Goal: Task Accomplishment & Management: Manage account settings

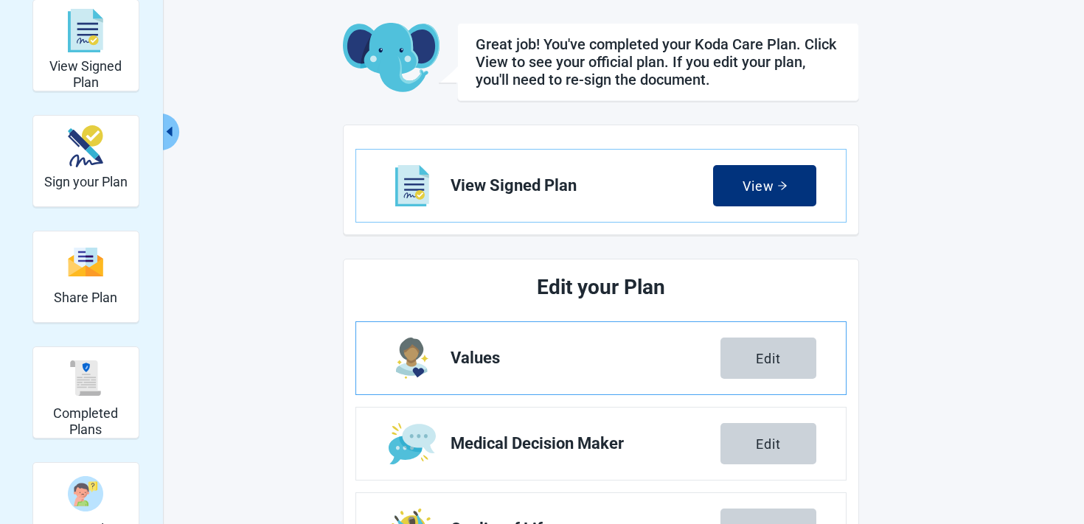
scroll to position [176, 0]
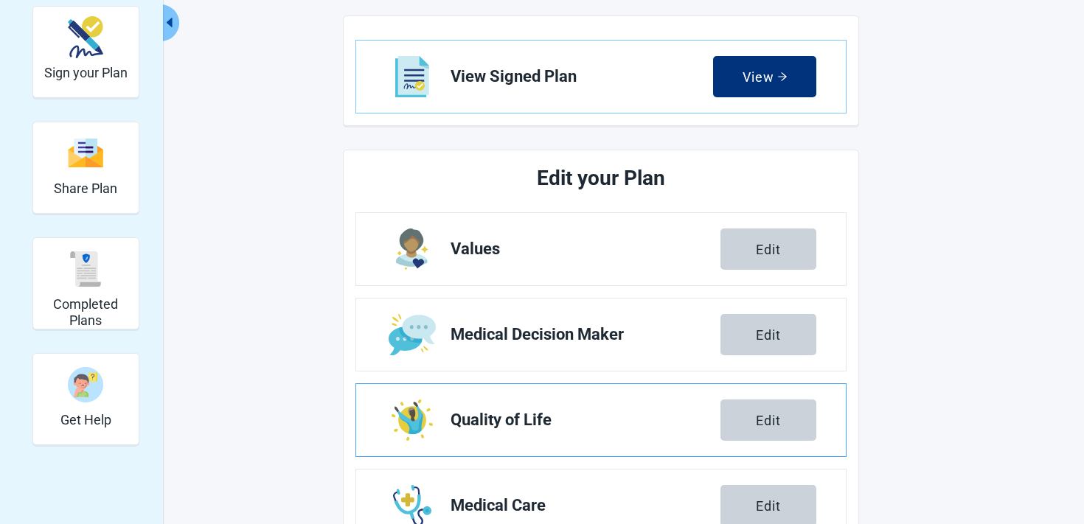
click at [746, 442] on link "Quality of Life Edit" at bounding box center [601, 420] width 490 height 72
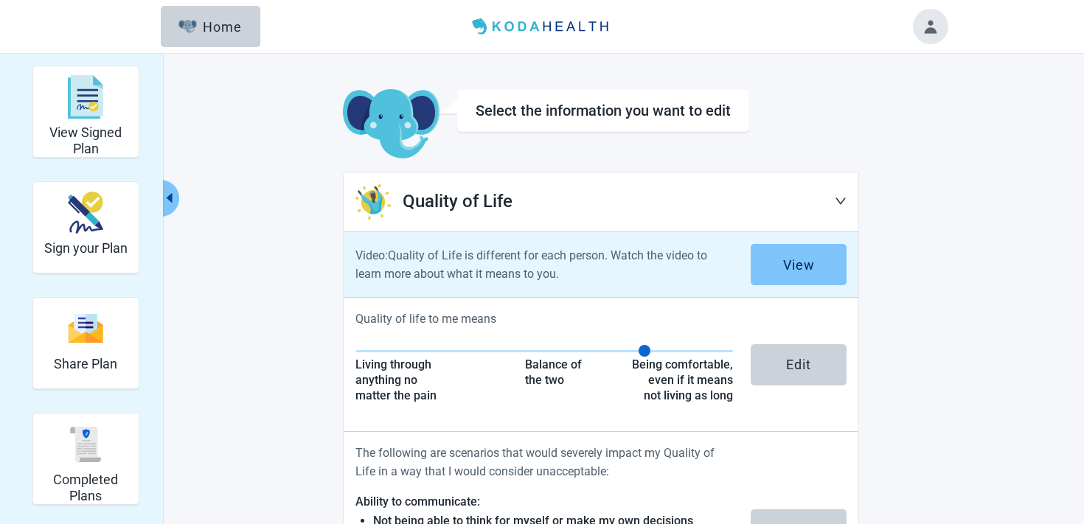
click at [776, 271] on button "View" at bounding box center [799, 264] width 96 height 41
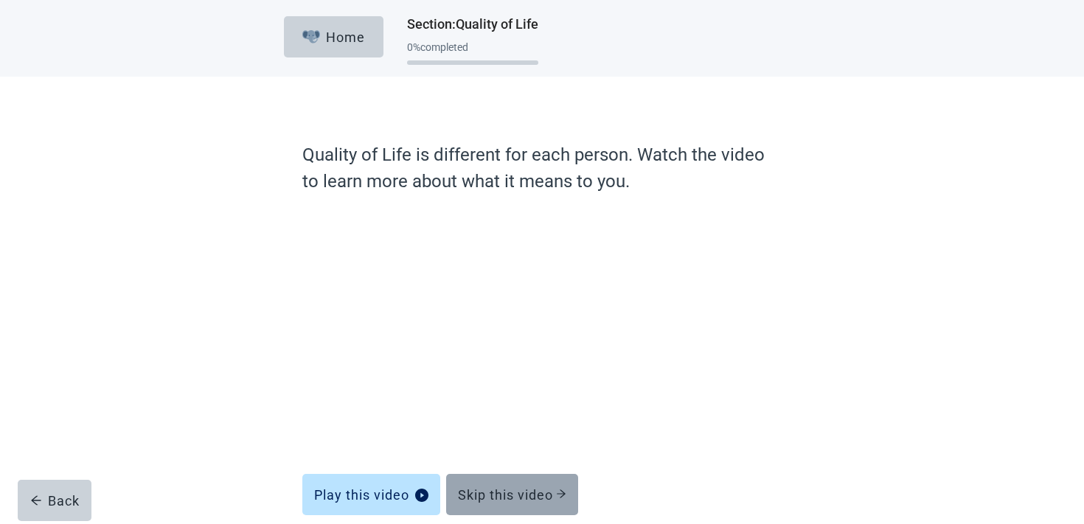
click at [527, 500] on div "Skip this video" at bounding box center [512, 494] width 108 height 15
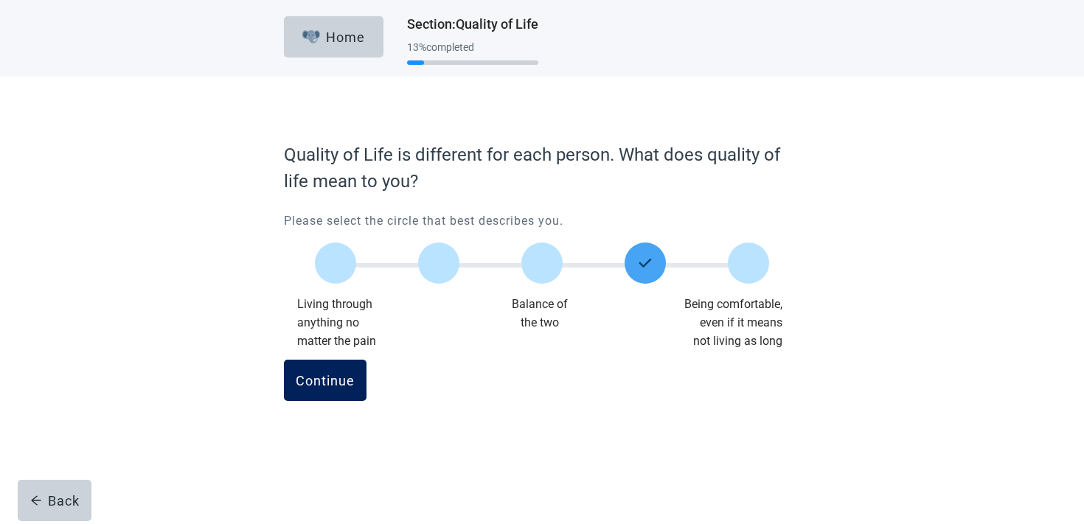
click at [350, 391] on button "Continue" at bounding box center [325, 380] width 83 height 41
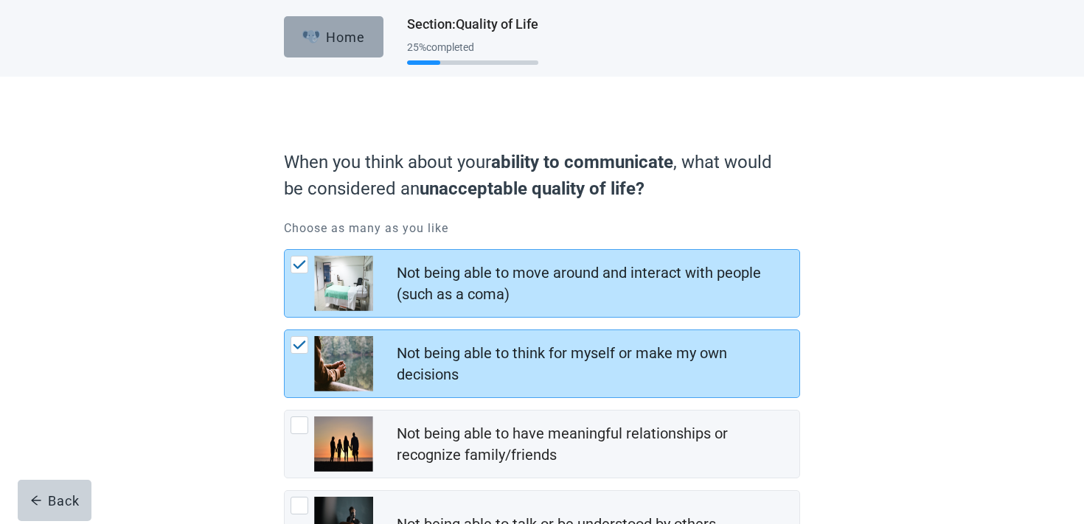
click at [332, 28] on button "Home" at bounding box center [334, 36] width 100 height 41
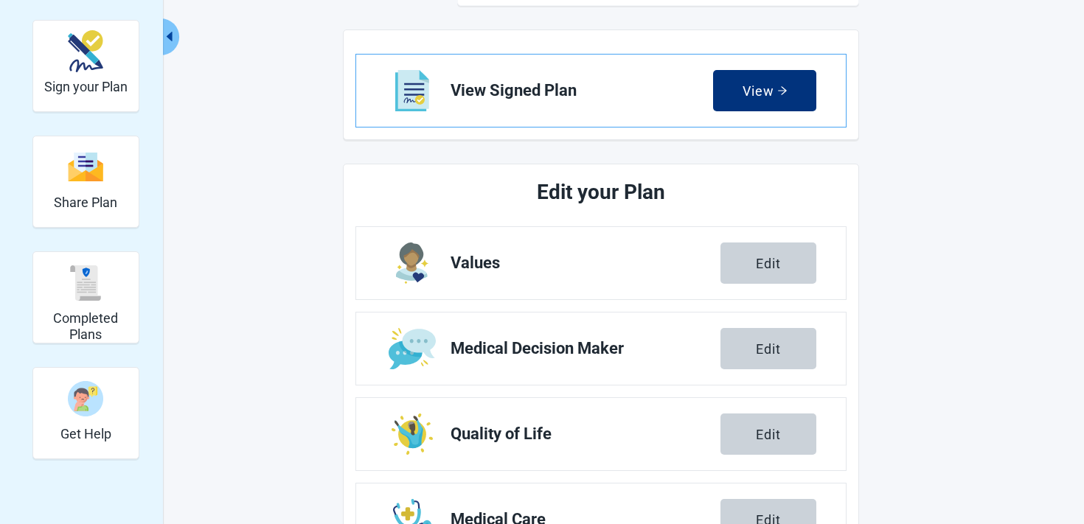
scroll to position [183, 0]
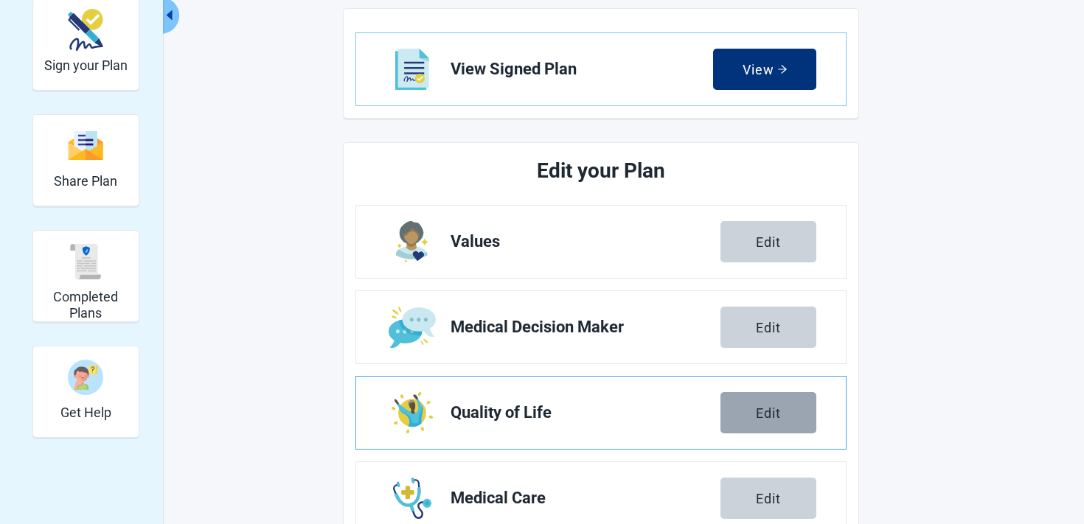
click at [776, 415] on div "Edit" at bounding box center [768, 413] width 25 height 15
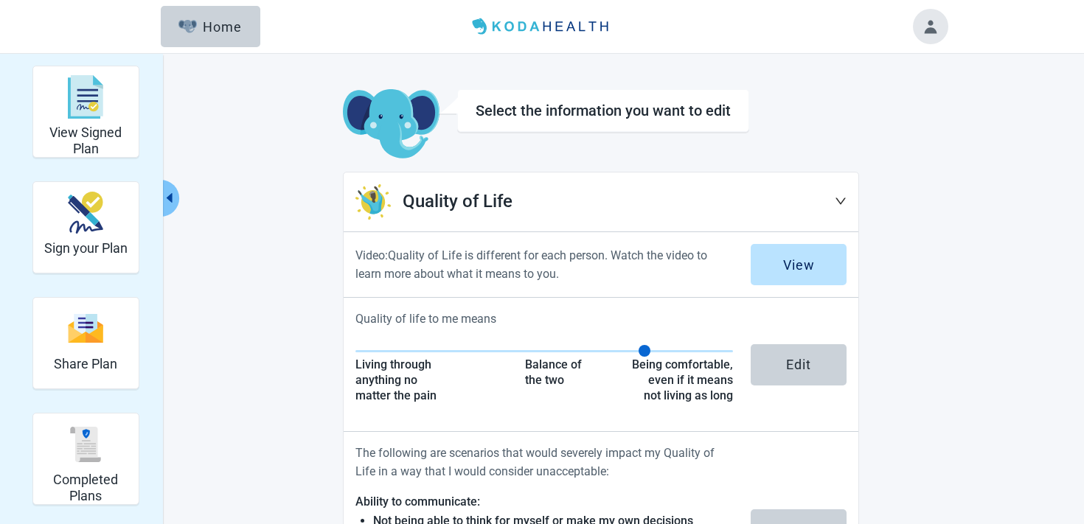
click at [933, 11] on button "Toggle account menu" at bounding box center [930, 26] width 35 height 35
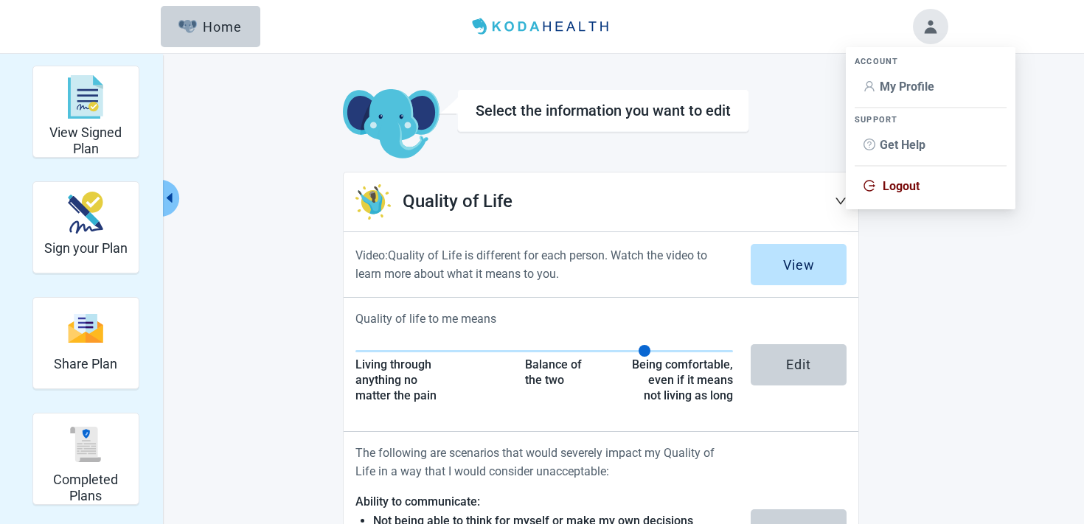
click at [898, 98] on li "My Profile" at bounding box center [931, 87] width 152 height 28
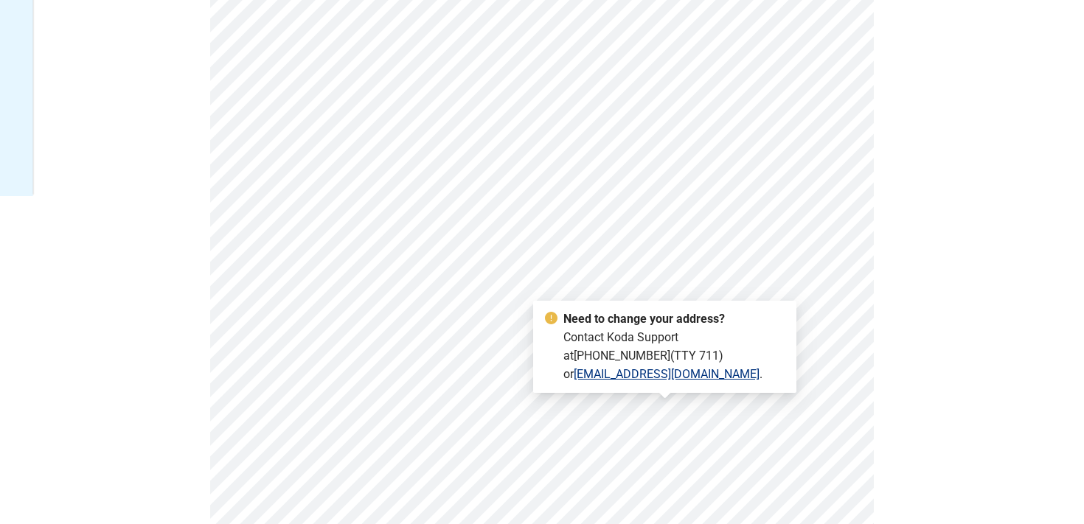
scroll to position [430, 0]
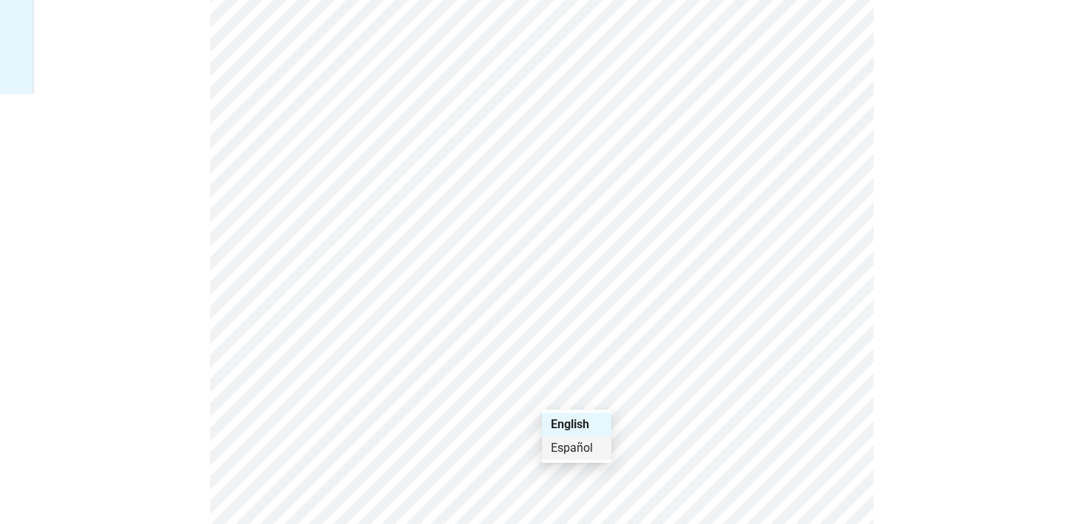
click at [560, 445] on div "Español" at bounding box center [577, 448] width 52 height 16
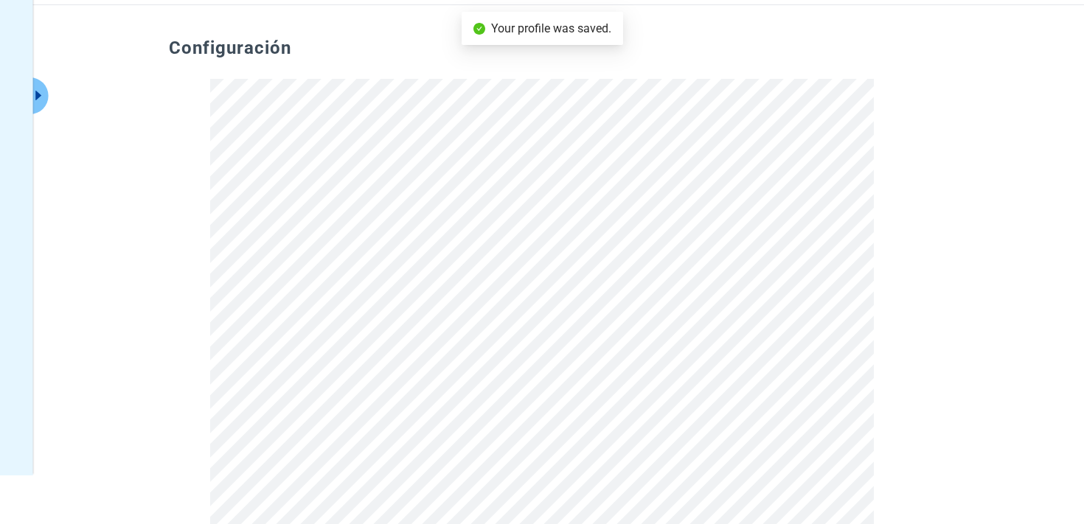
scroll to position [0, 0]
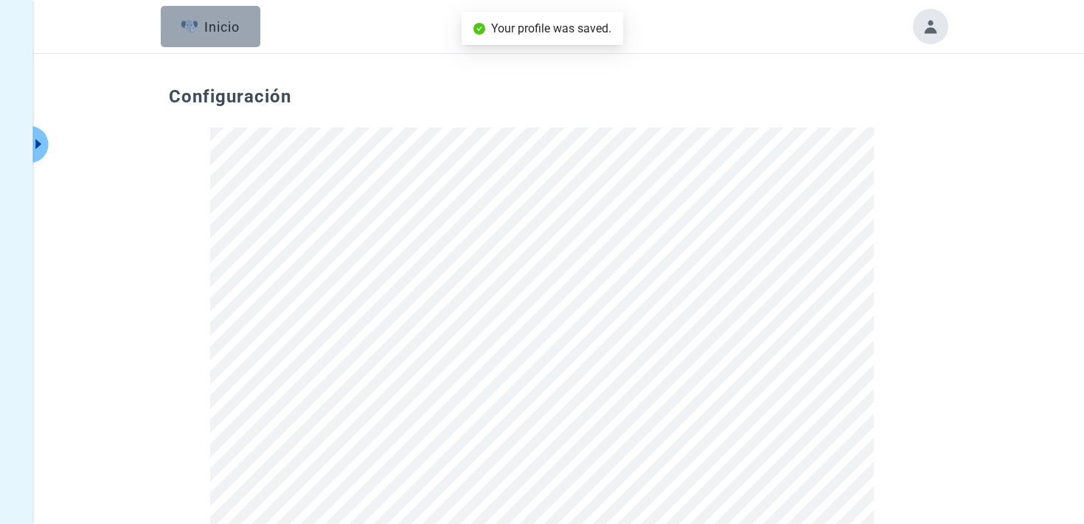
click at [211, 15] on button "Inicio" at bounding box center [211, 26] width 100 height 41
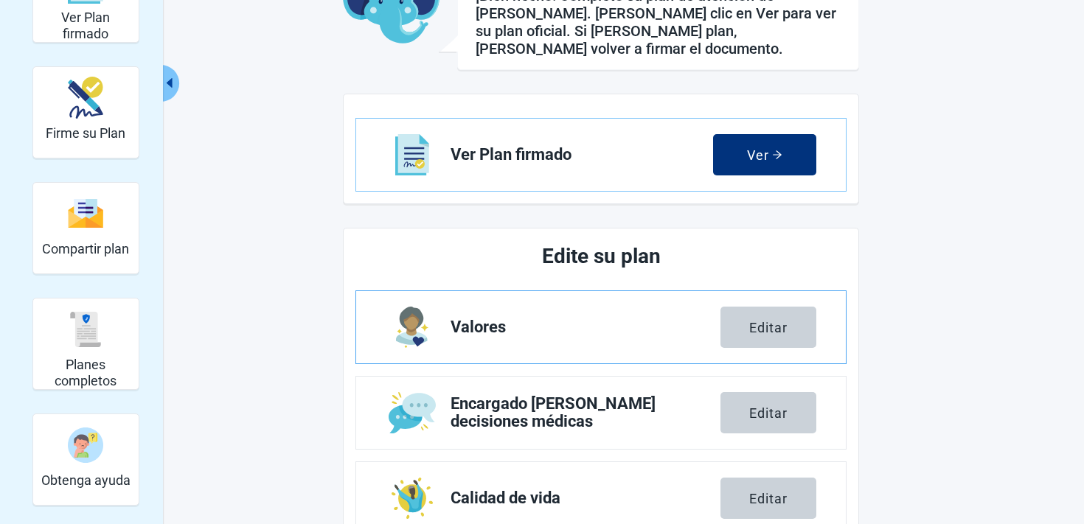
scroll to position [139, 0]
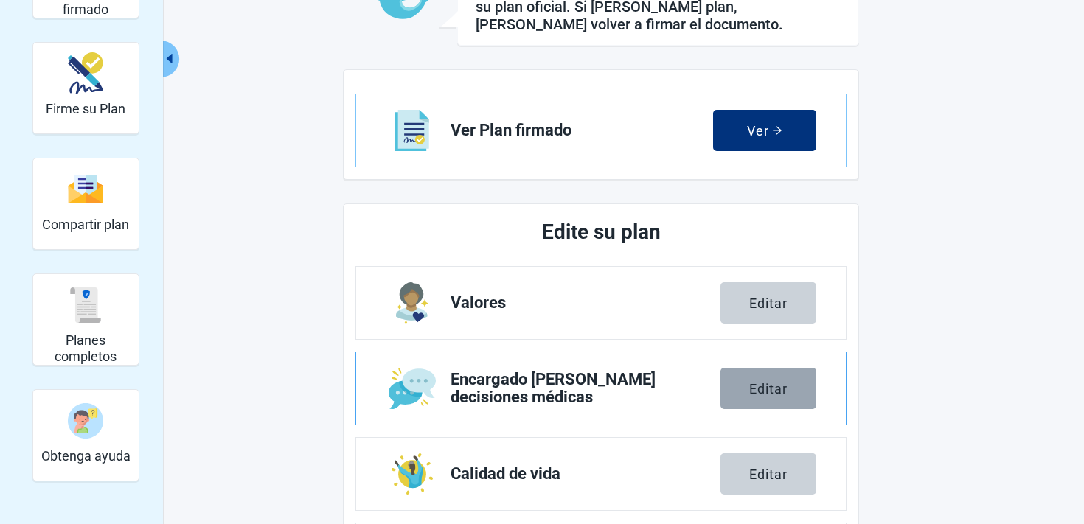
click at [759, 379] on button "Editar" at bounding box center [768, 388] width 96 height 41
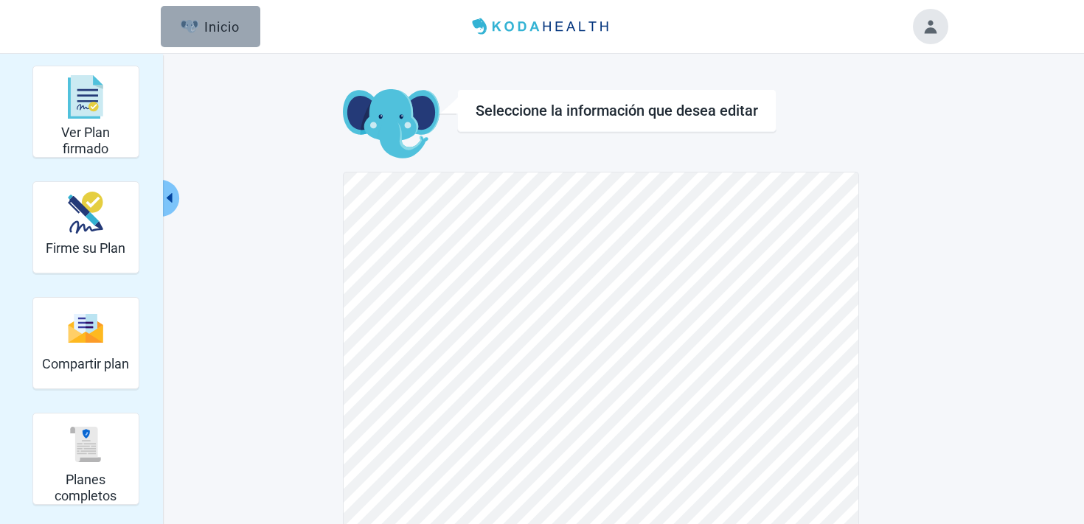
click at [210, 36] on button "Inicio" at bounding box center [211, 26] width 100 height 41
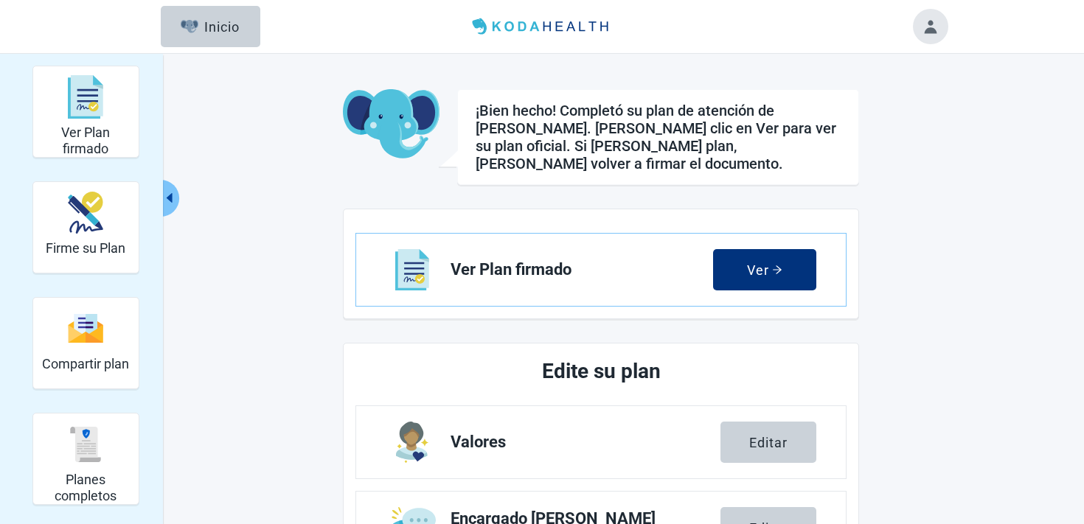
click at [928, 24] on button "Toggle account menu" at bounding box center [930, 26] width 35 height 35
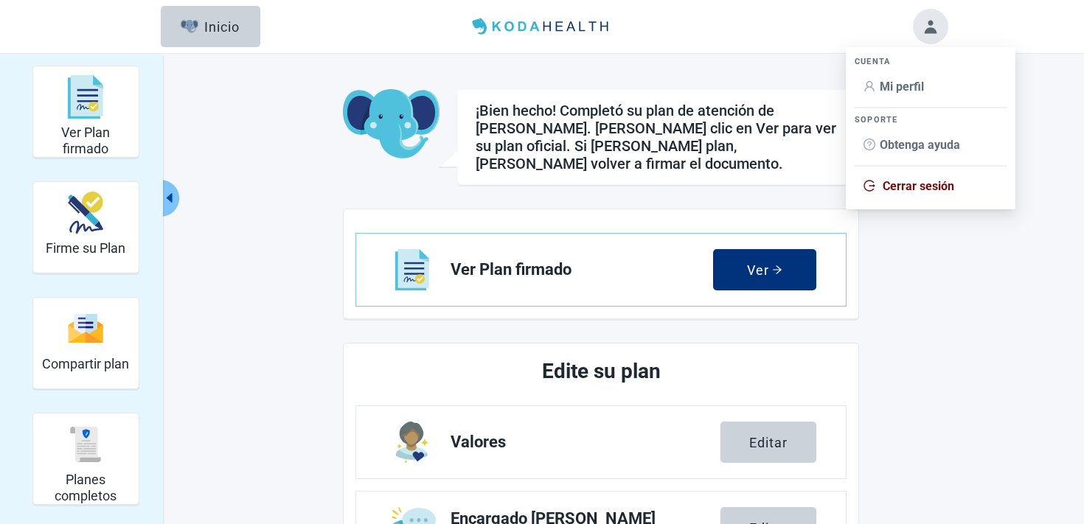
click at [886, 86] on span "Mi perfil" at bounding box center [902, 87] width 44 height 14
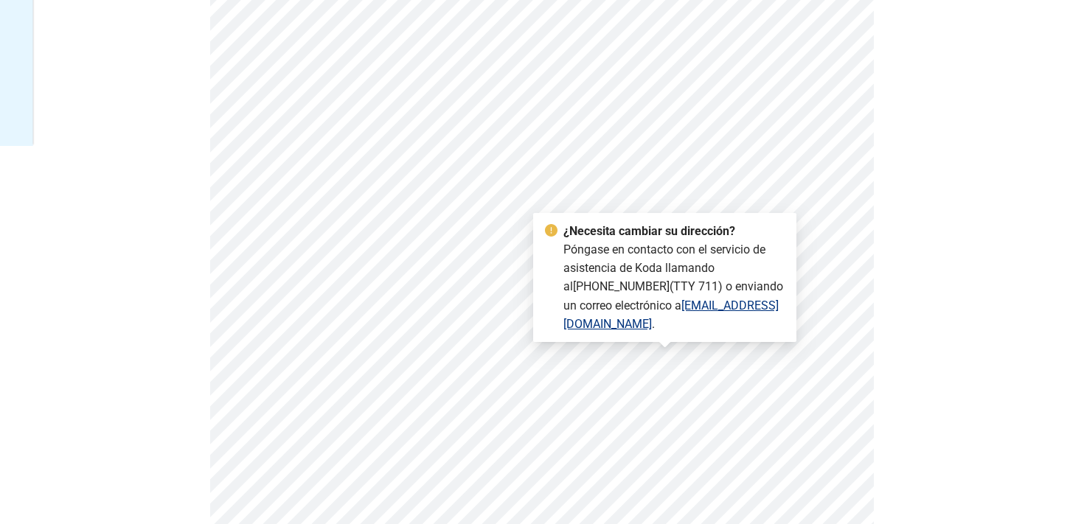
scroll to position [456, 0]
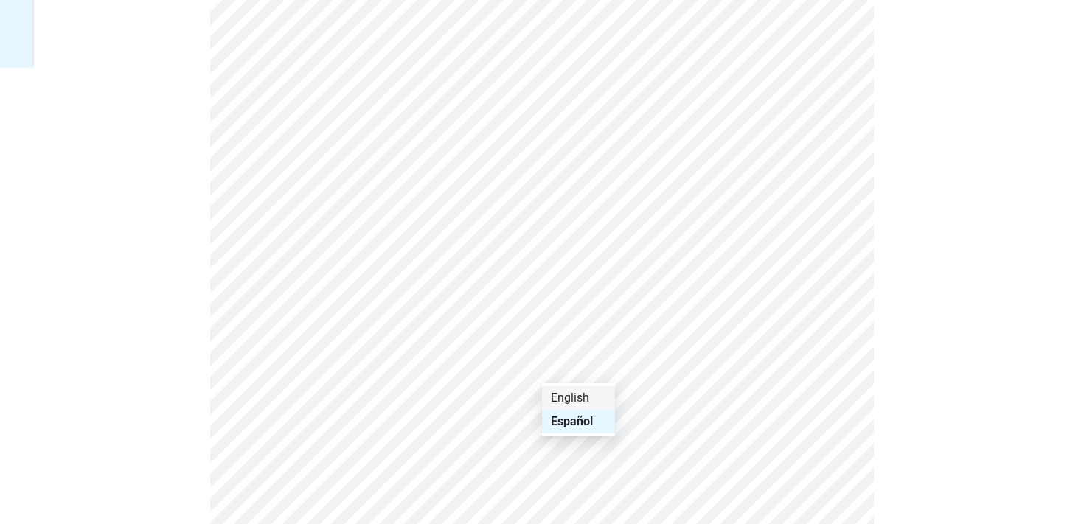
click at [569, 395] on div "English" at bounding box center [578, 398] width 55 height 16
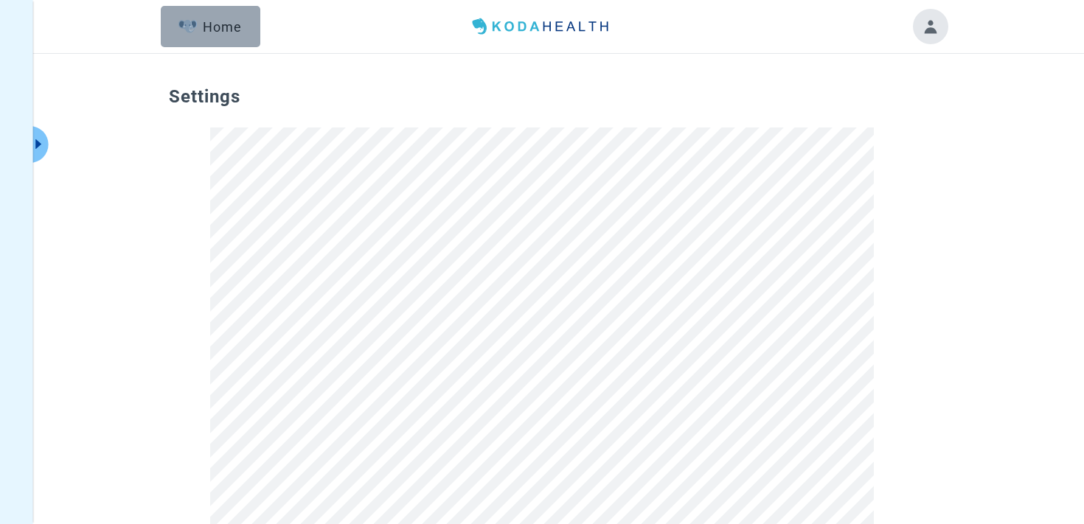
click at [226, 32] on div "Home" at bounding box center [209, 26] width 63 height 15
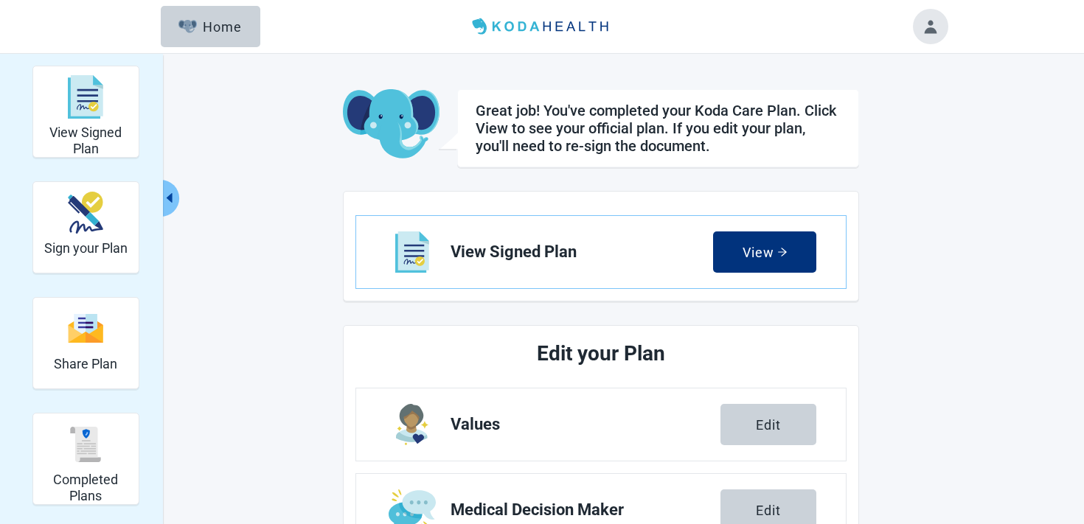
click at [935, 29] on button "Toggle account menu" at bounding box center [930, 26] width 35 height 35
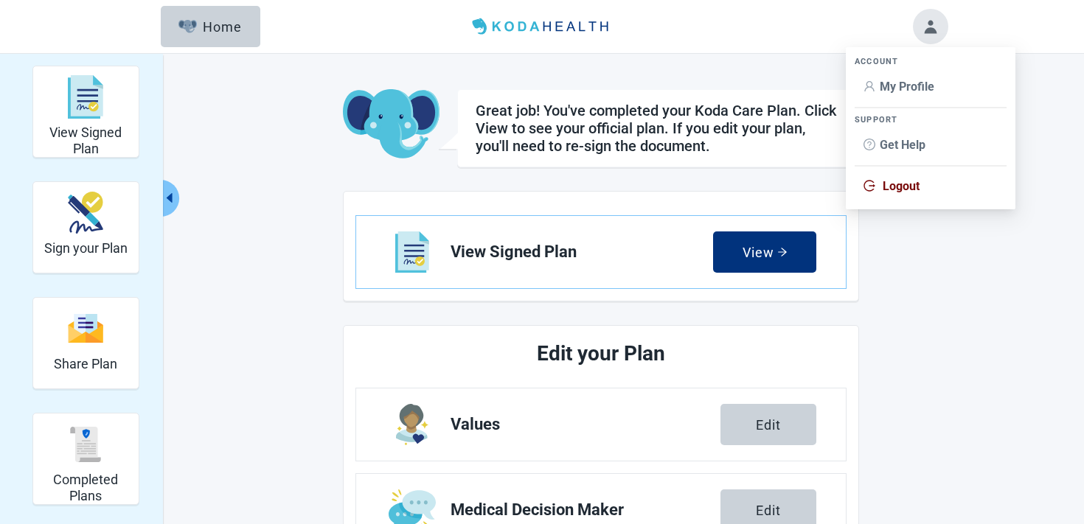
click at [902, 91] on span "My Profile" at bounding box center [907, 87] width 55 height 14
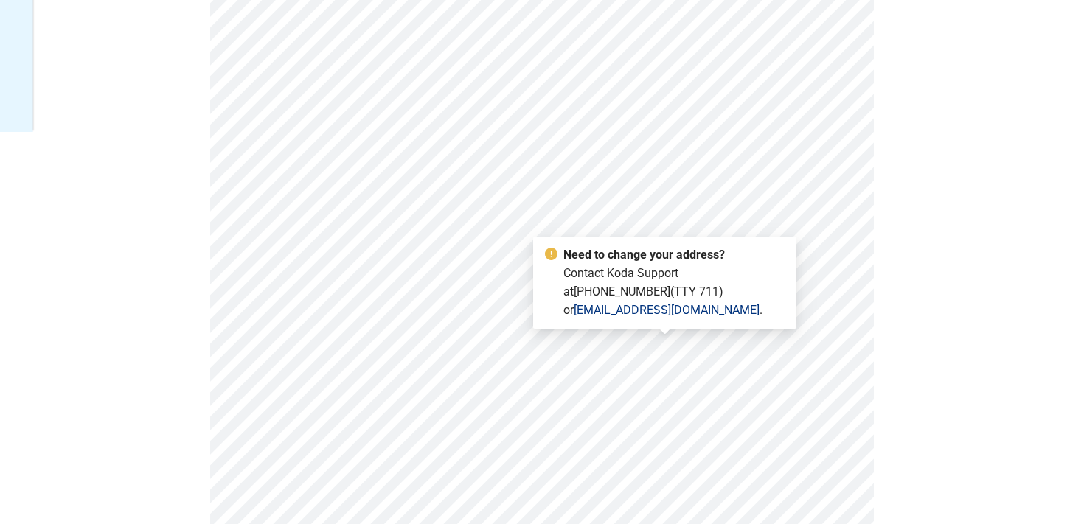
scroll to position [402, 0]
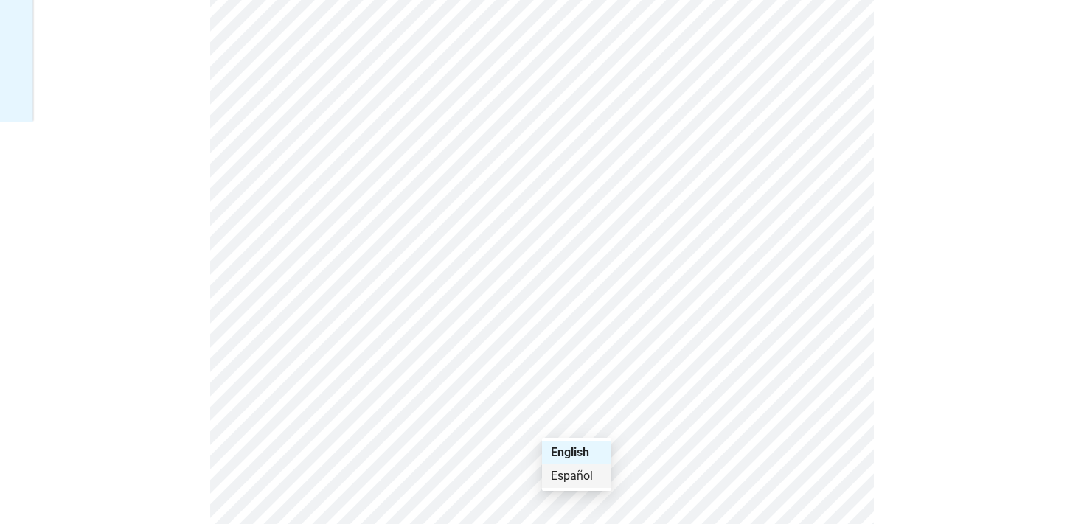
click at [576, 481] on div "Español" at bounding box center [577, 476] width 52 height 16
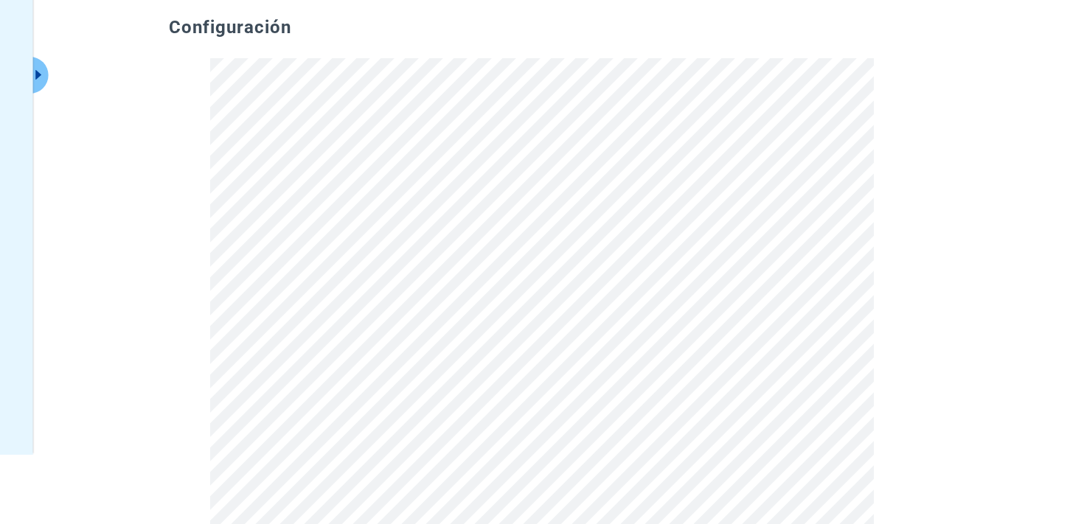
scroll to position [0, 0]
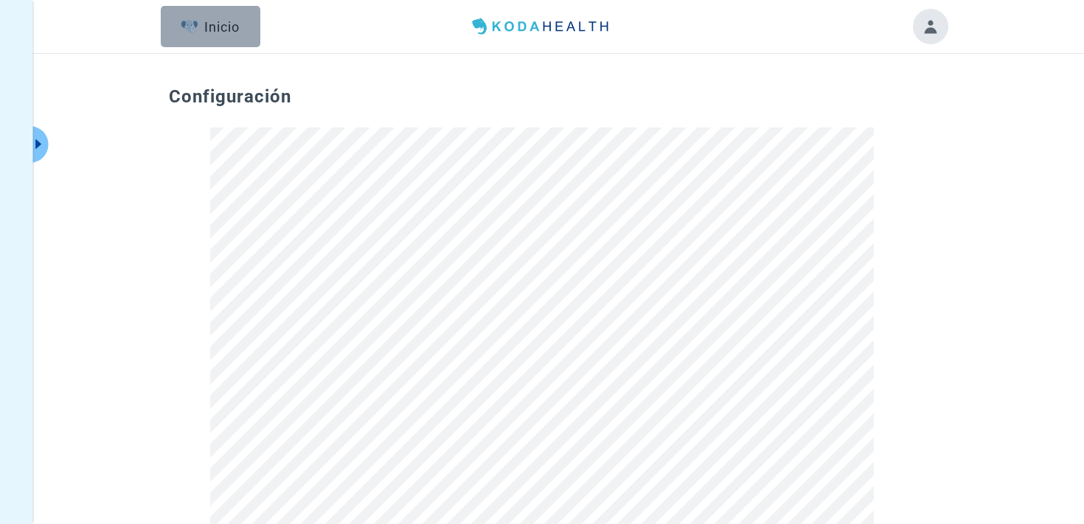
click at [254, 18] on button "Inicio" at bounding box center [211, 26] width 100 height 41
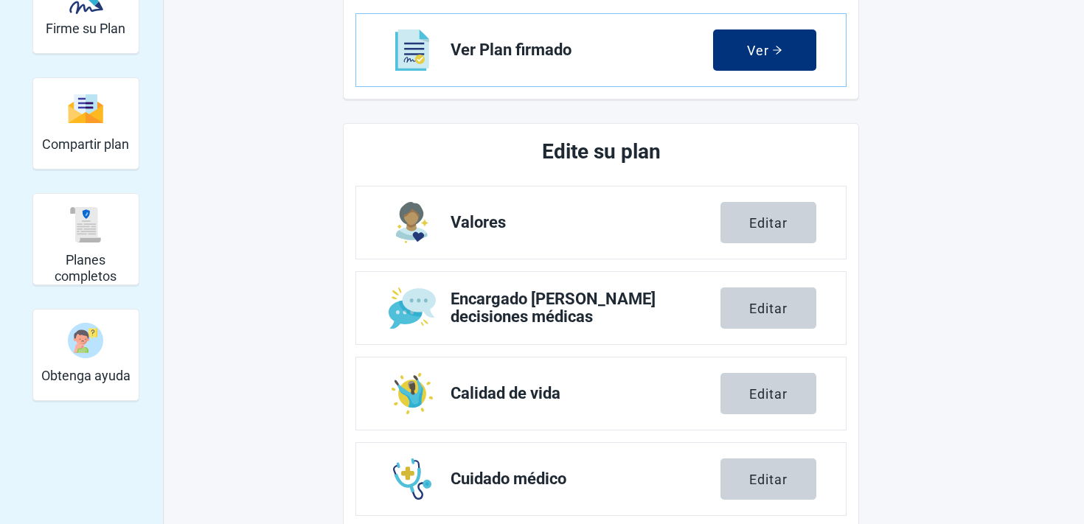
scroll to position [250, 0]
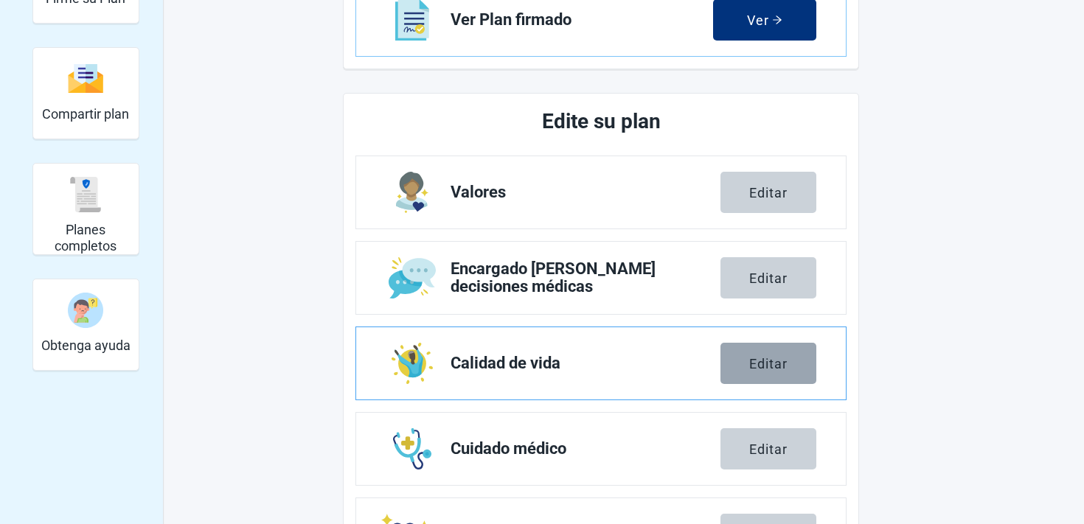
click at [775, 343] on button "Editar" at bounding box center [768, 363] width 96 height 41
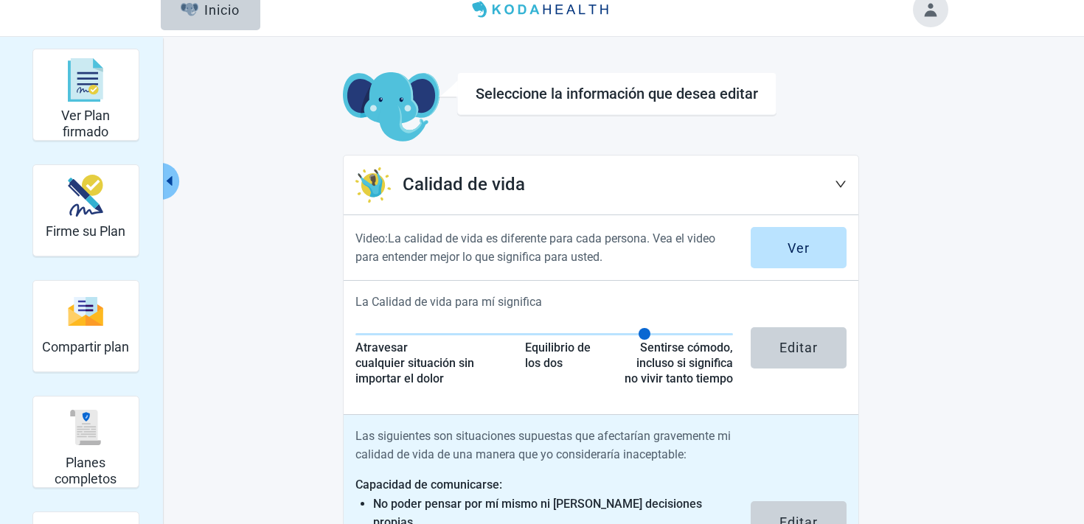
scroll to position [18, 0]
